Goal: Task Accomplishment & Management: Complete application form

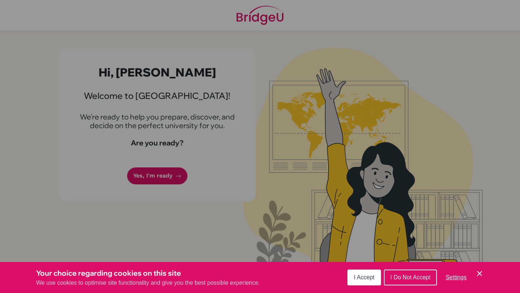
click at [364, 272] on button "I Accept" at bounding box center [364, 278] width 34 height 16
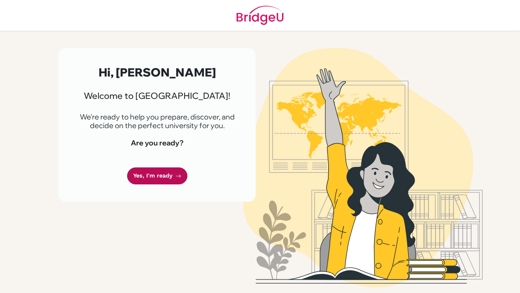
click at [165, 174] on link "Yes, I'm ready" at bounding box center [157, 175] width 60 height 17
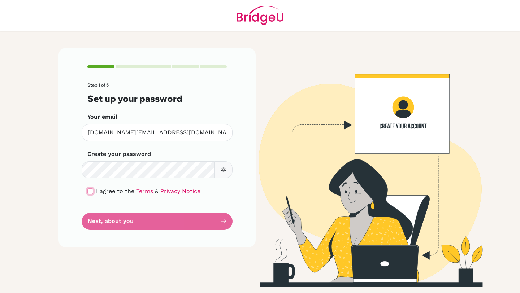
click at [92, 193] on input "checkbox" at bounding box center [90, 191] width 6 height 6
checkbox input "true"
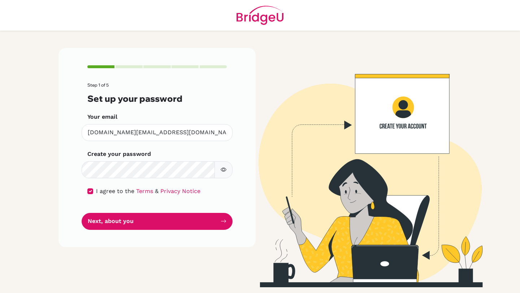
click at [222, 164] on button "button" at bounding box center [223, 169] width 18 height 17
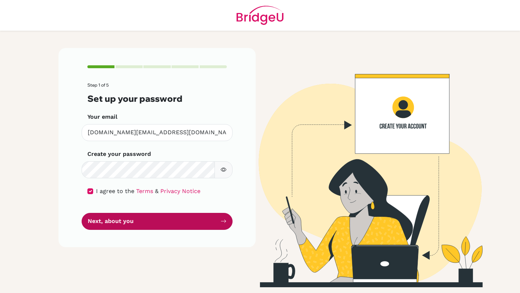
click at [159, 222] on button "Next, about you" at bounding box center [157, 221] width 151 height 17
